Goal: Task Accomplishment & Management: Use online tool/utility

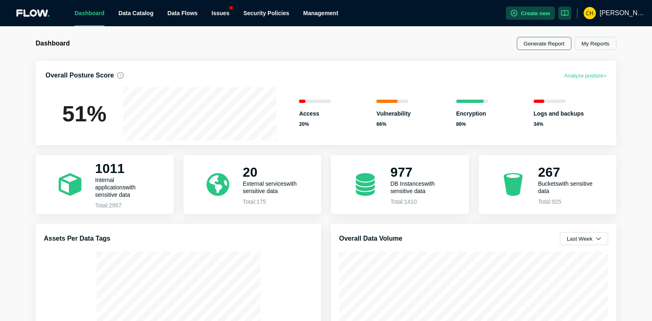
click at [548, 44] on button "Generate Report" at bounding box center [544, 43] width 54 height 13
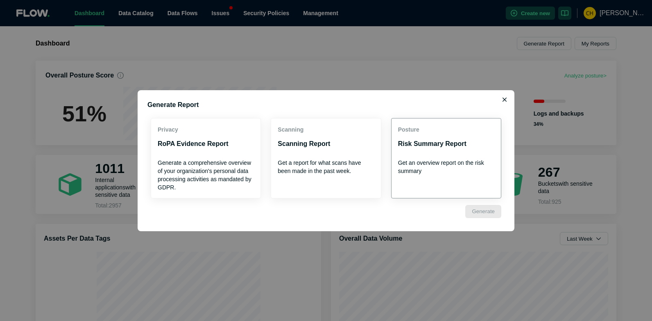
click at [439, 137] on button "Posture Risk Summary Report Get an overview report on the risk summary" at bounding box center [446, 158] width 110 height 80
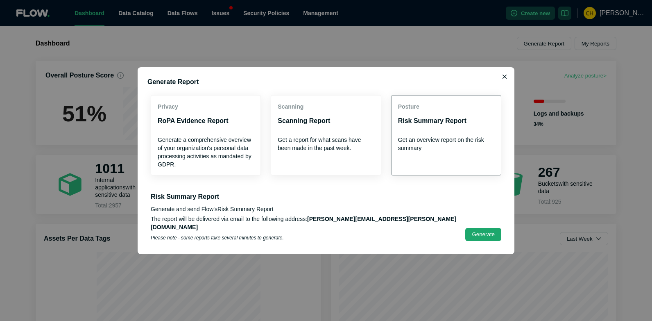
click at [478, 231] on button "Generate" at bounding box center [483, 234] width 36 height 13
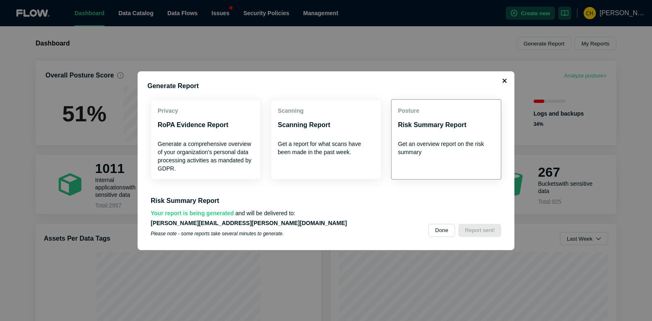
click at [504, 78] on icon "button" at bounding box center [504, 80] width 5 height 7
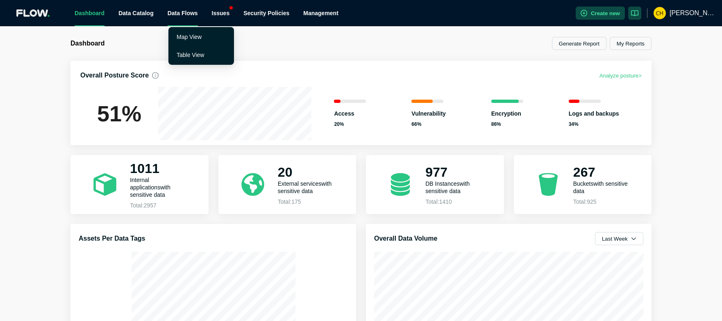
click at [183, 14] on span "Data Flows" at bounding box center [183, 13] width 30 height 7
click at [187, 54] on link "Table View" at bounding box center [190, 55] width 27 height 7
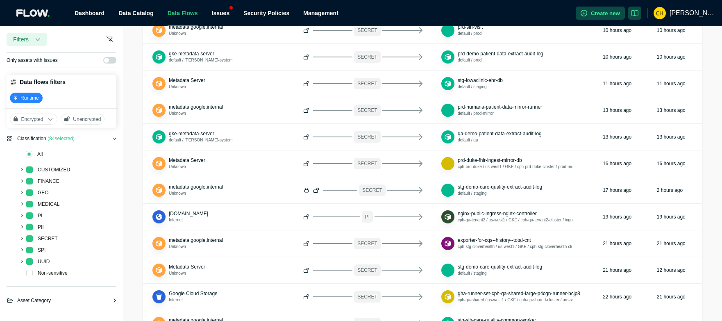
scroll to position [300, 0]
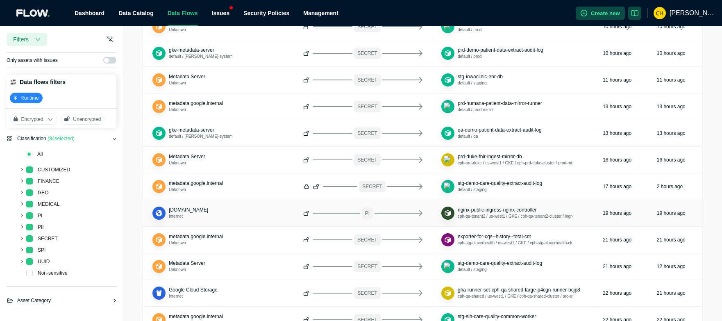
click at [226, 217] on td "[DOMAIN_NAME] Internet" at bounding box center [218, 213] width 151 height 27
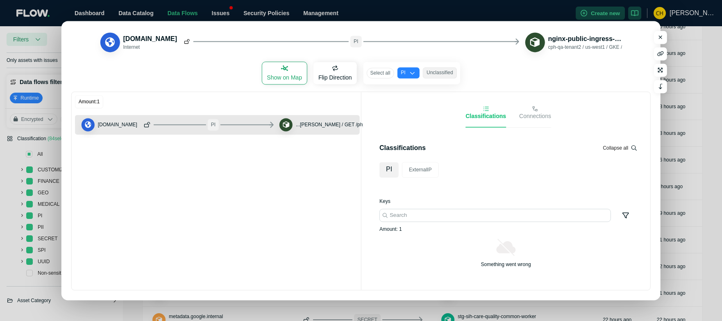
click at [274, 72] on button "Show on Map" at bounding box center [284, 73] width 45 height 22
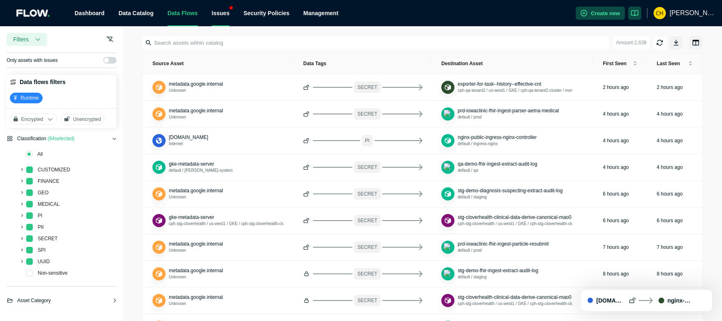
click at [215, 13] on div "Issues" at bounding box center [221, 13] width 18 height 26
click at [603, 15] on button "Create new" at bounding box center [599, 13] width 49 height 13
click at [415, 39] on input at bounding box center [376, 42] width 465 height 13
click at [104, 13] on link "Dashboard" at bounding box center [90, 13] width 30 height 7
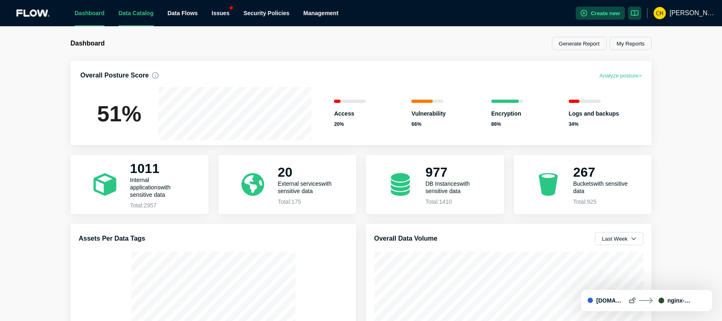
click at [130, 10] on link "Data Catalog" at bounding box center [135, 13] width 35 height 7
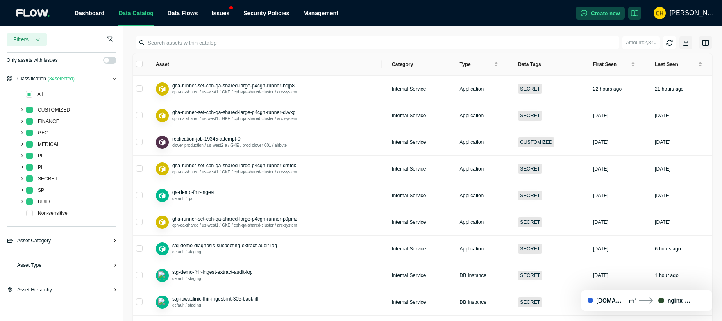
click at [202, 14] on ul "Dashboard Data Catalog Data Flows Issues Security Policies Management" at bounding box center [322, 13] width 508 height 26
click at [193, 14] on span "Data Flows" at bounding box center [183, 13] width 30 height 7
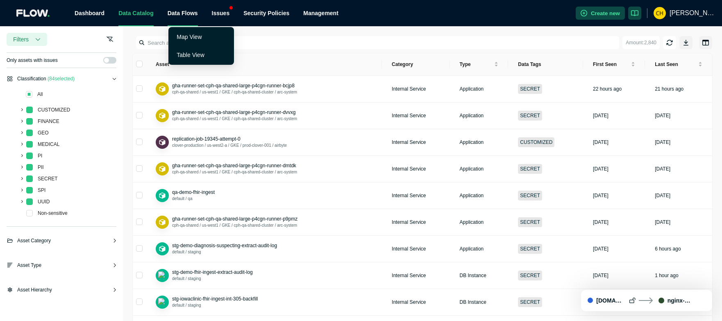
click at [186, 15] on span "Data Flows" at bounding box center [183, 13] width 30 height 7
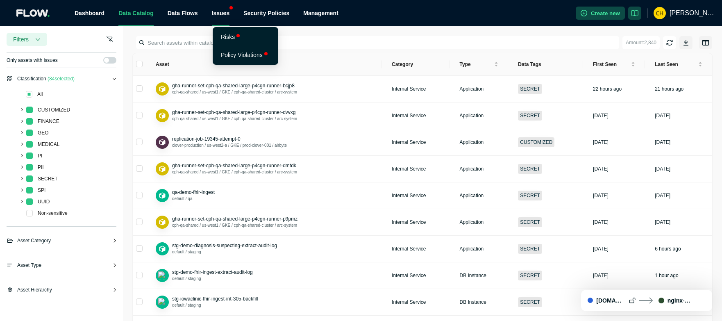
click at [223, 17] on div "Issues" at bounding box center [221, 13] width 18 height 26
click at [233, 36] on link "Risks" at bounding box center [228, 37] width 14 height 7
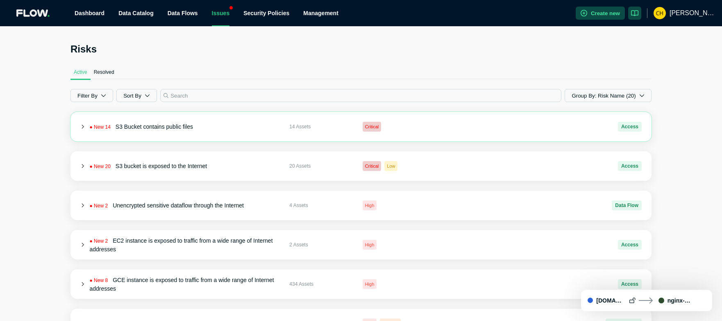
click at [82, 128] on icon at bounding box center [82, 127] width 5 height 5
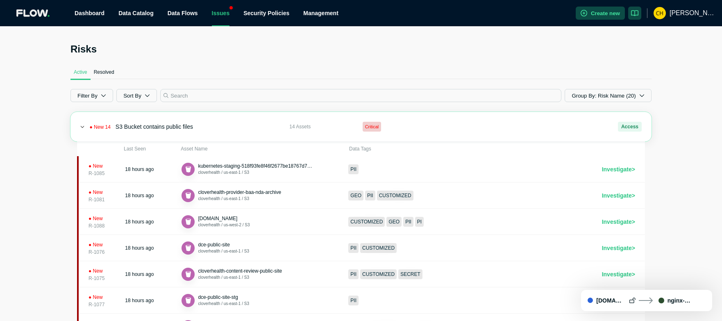
click at [82, 128] on icon at bounding box center [82, 127] width 5 height 5
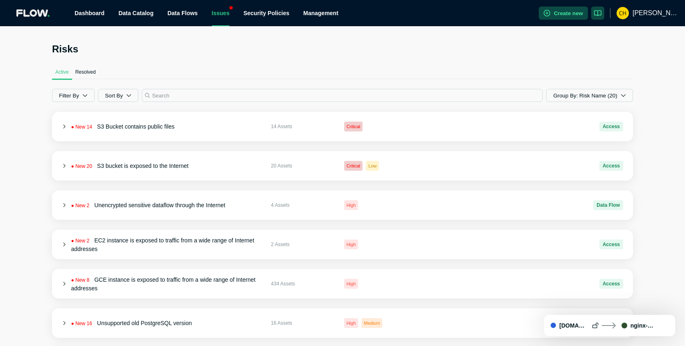
click at [257, 53] on h2 "Risks" at bounding box center [342, 49] width 581 height 13
click at [102, 14] on link "Dashboard" at bounding box center [90, 13] width 30 height 7
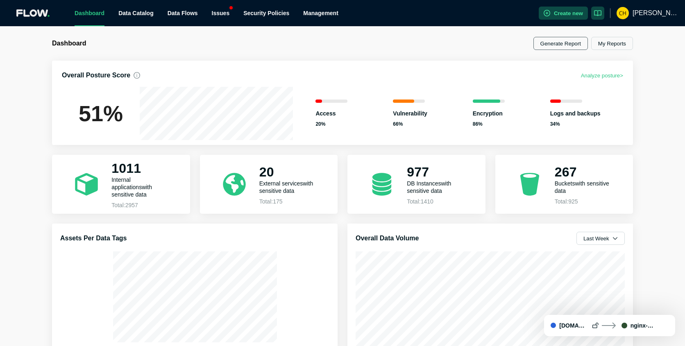
click at [566, 45] on button "Generate Report" at bounding box center [560, 43] width 54 height 13
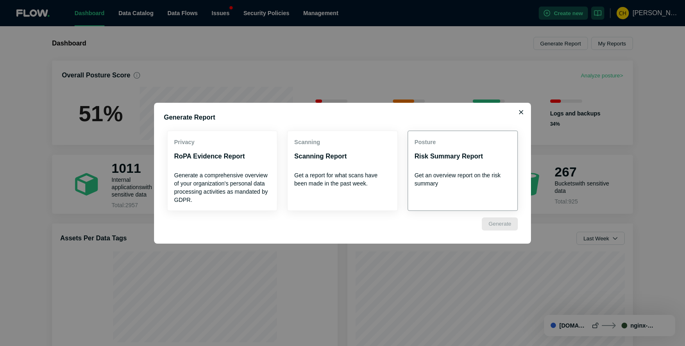
click at [453, 174] on p "Get an overview report on the risk summary" at bounding box center [462, 179] width 96 height 16
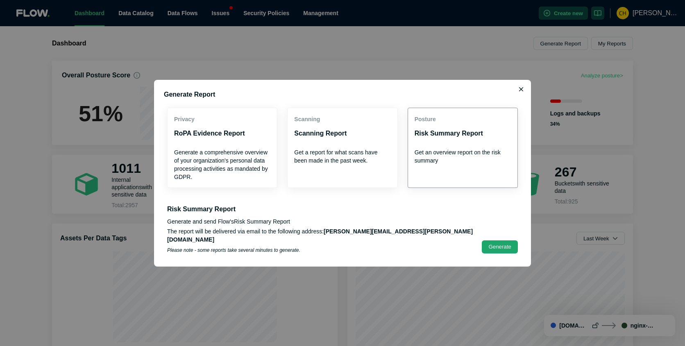
click at [499, 243] on button "Generate" at bounding box center [500, 246] width 36 height 13
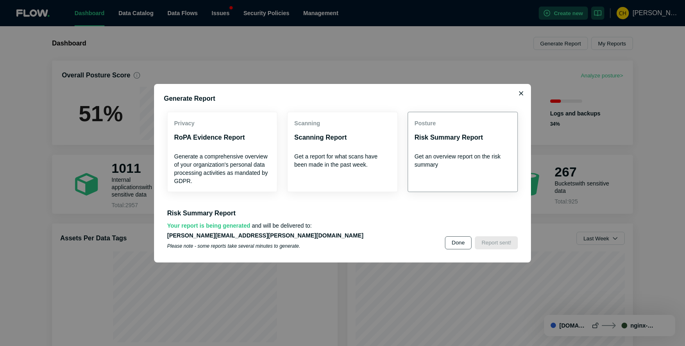
click at [457, 239] on button "Done" at bounding box center [458, 242] width 27 height 13
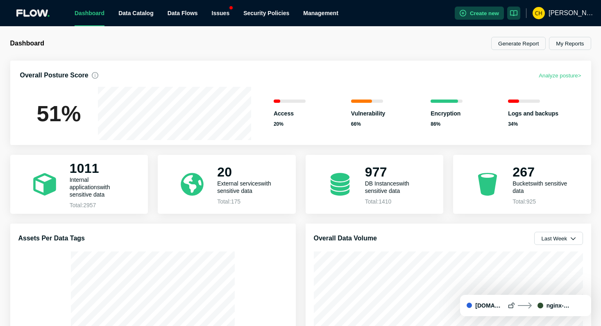
click at [562, 76] on button "Analyze posture >" at bounding box center [560, 75] width 42 height 10
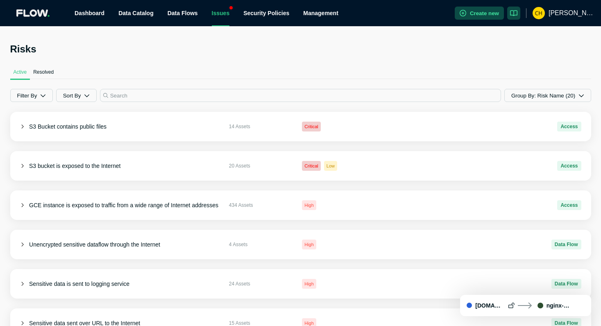
click at [44, 72] on span "Resolved" at bounding box center [43, 72] width 20 height 7
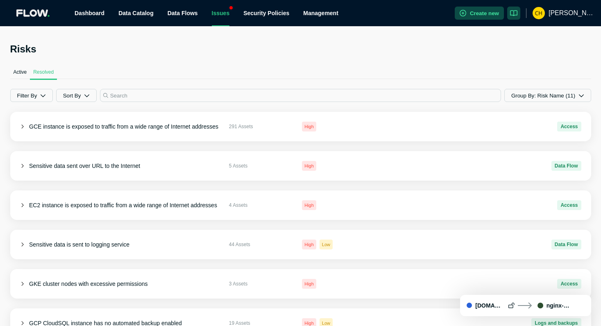
click at [22, 71] on span "Active" at bounding box center [21, 72] width 14 height 7
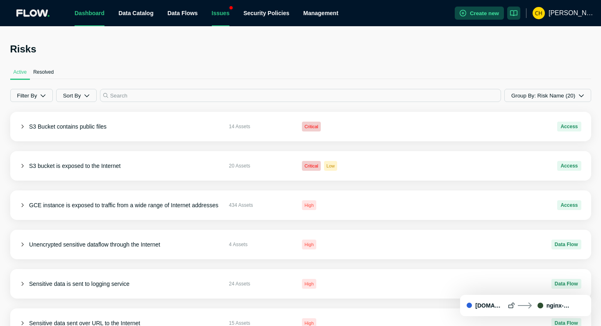
click at [95, 10] on link "Dashboard" at bounding box center [90, 13] width 30 height 7
